Goal: Task Accomplishment & Management: Manage account settings

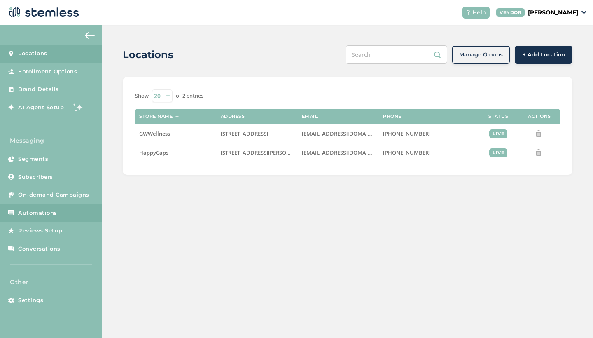
click at [49, 210] on span "Automations" at bounding box center [37, 213] width 39 height 8
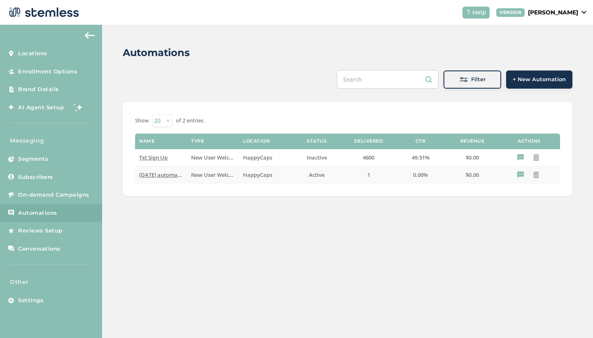
click at [168, 175] on span "[DATE] automation" at bounding box center [163, 174] width 49 height 7
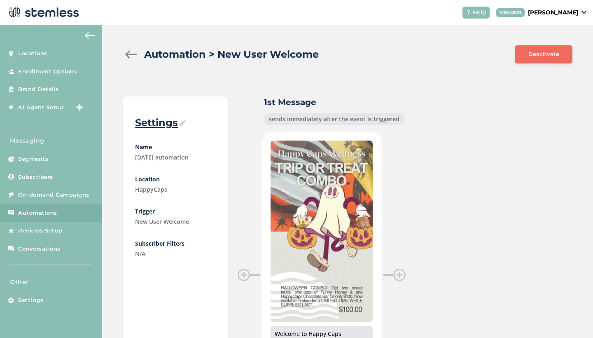
click at [131, 54] on div at bounding box center [131, 54] width 16 height 8
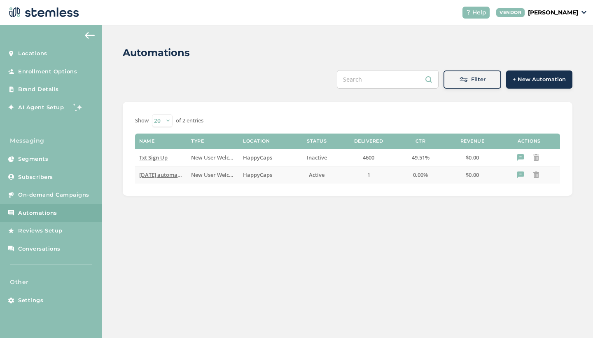
click at [163, 175] on span "[DATE] automation" at bounding box center [163, 174] width 49 height 7
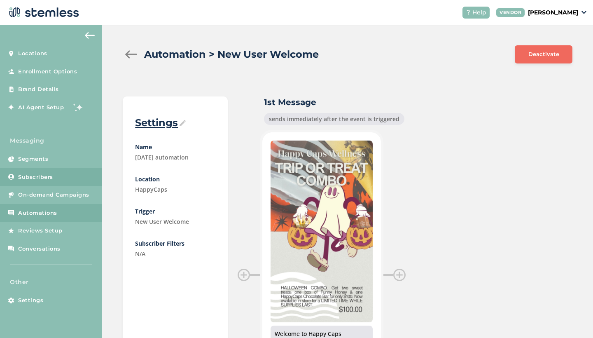
click at [47, 169] on link "Subscribers" at bounding box center [51, 177] width 102 height 18
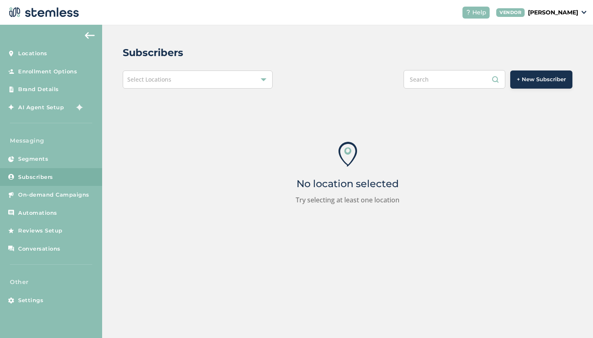
click at [211, 80] on div "Select Locations" at bounding box center [198, 79] width 150 height 18
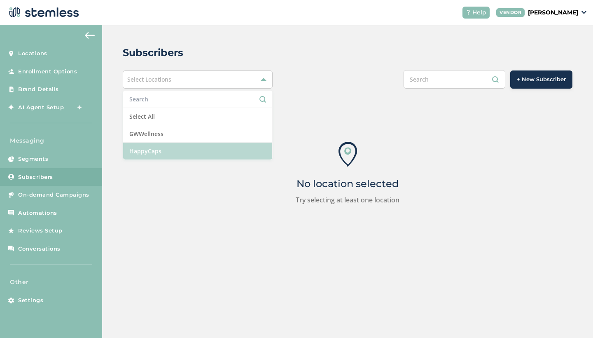
click at [175, 156] on li "HappyCaps" at bounding box center [197, 150] width 149 height 17
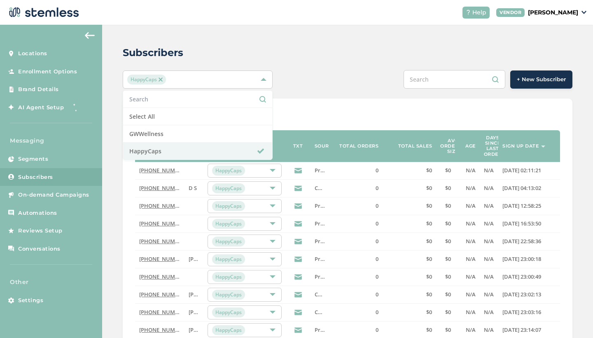
click at [303, 74] on div "HappyCaps Select All GWWellness HappyCaps + New Subscriber" at bounding box center [348, 79] width 450 height 19
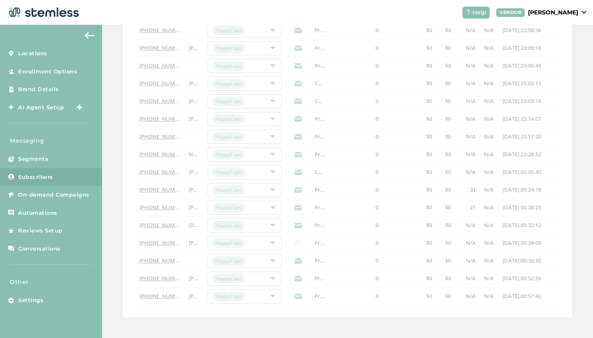
scroll to position [0, 0]
select select "100"
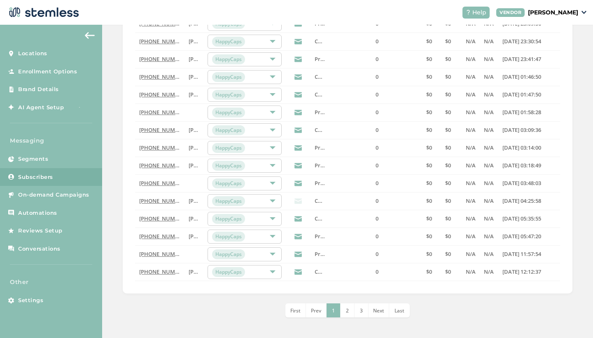
scroll to position [1651, 0]
click at [394, 310] on li "Last" at bounding box center [399, 310] width 21 height 14
click at [89, 37] on img at bounding box center [90, 35] width 10 height 7
